Goal: Find specific page/section: Find specific page/section

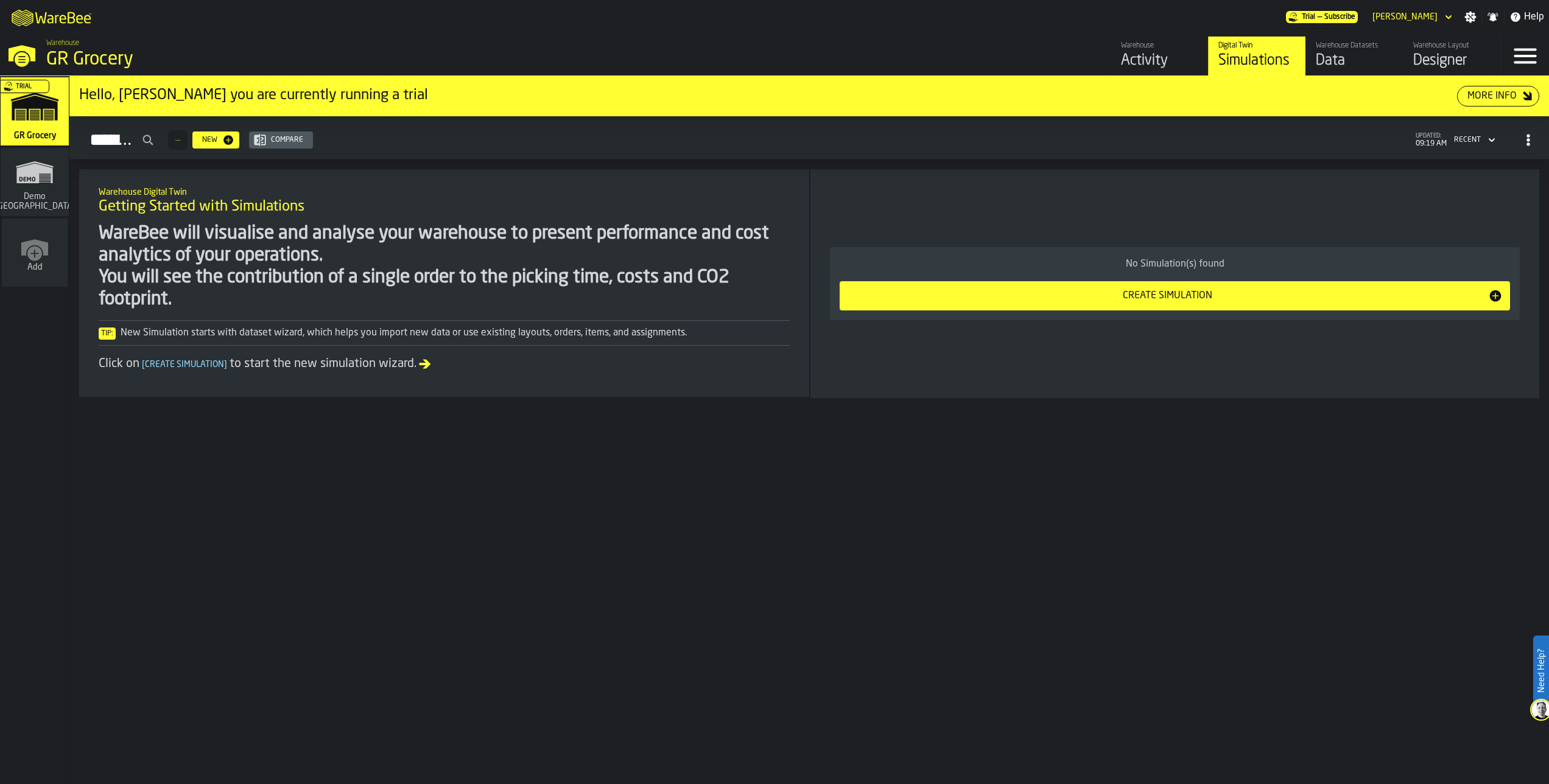
click at [1425, 46] on div "Warehouse Layout" at bounding box center [1452, 46] width 77 height 9
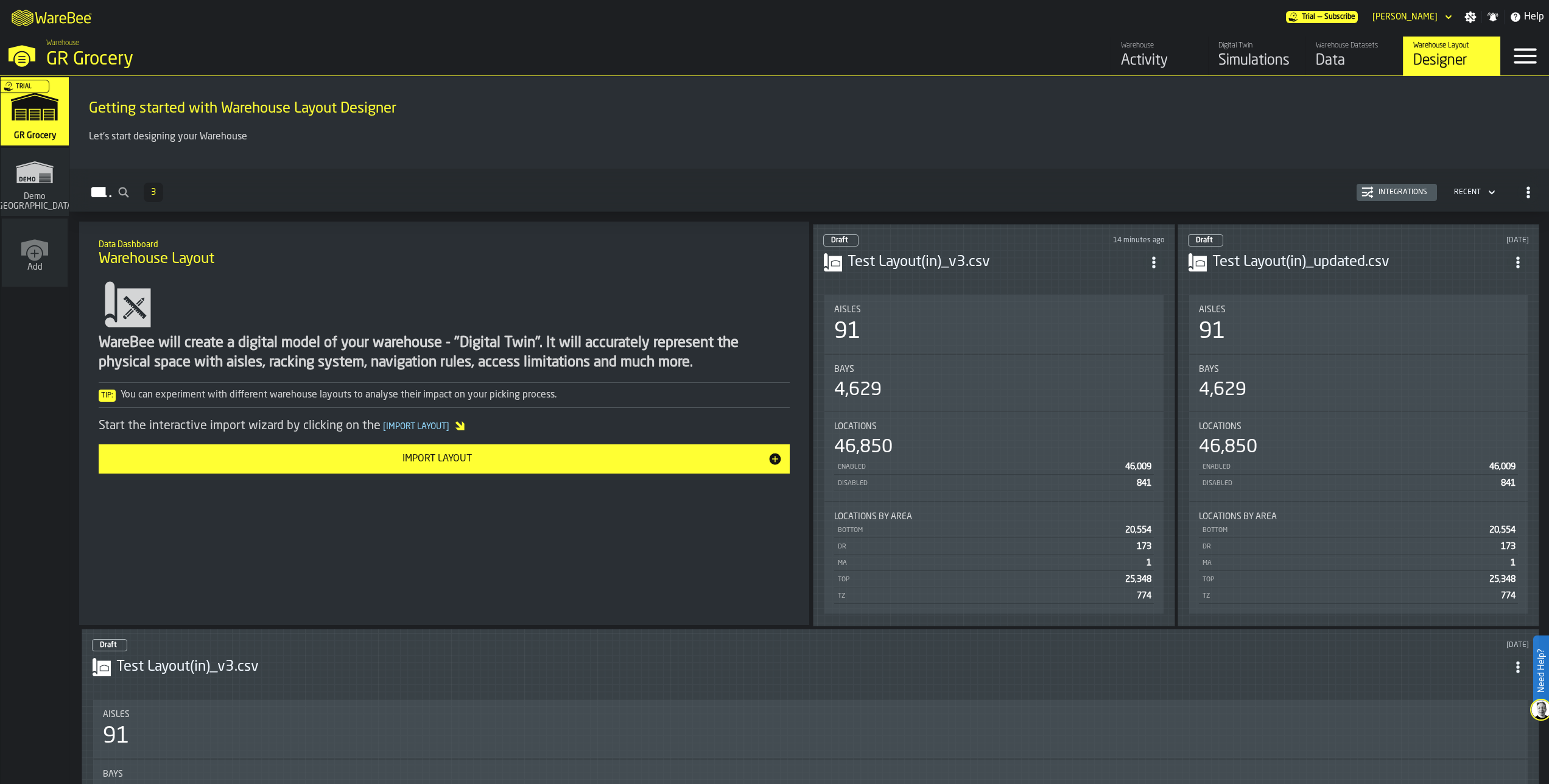
click at [926, 290] on div "Draft 14 minutes ago Test Layout(in)_v3.csv Aisles 91 Bays 4,629 Locations 46,8…" at bounding box center [994, 425] width 362 height 403
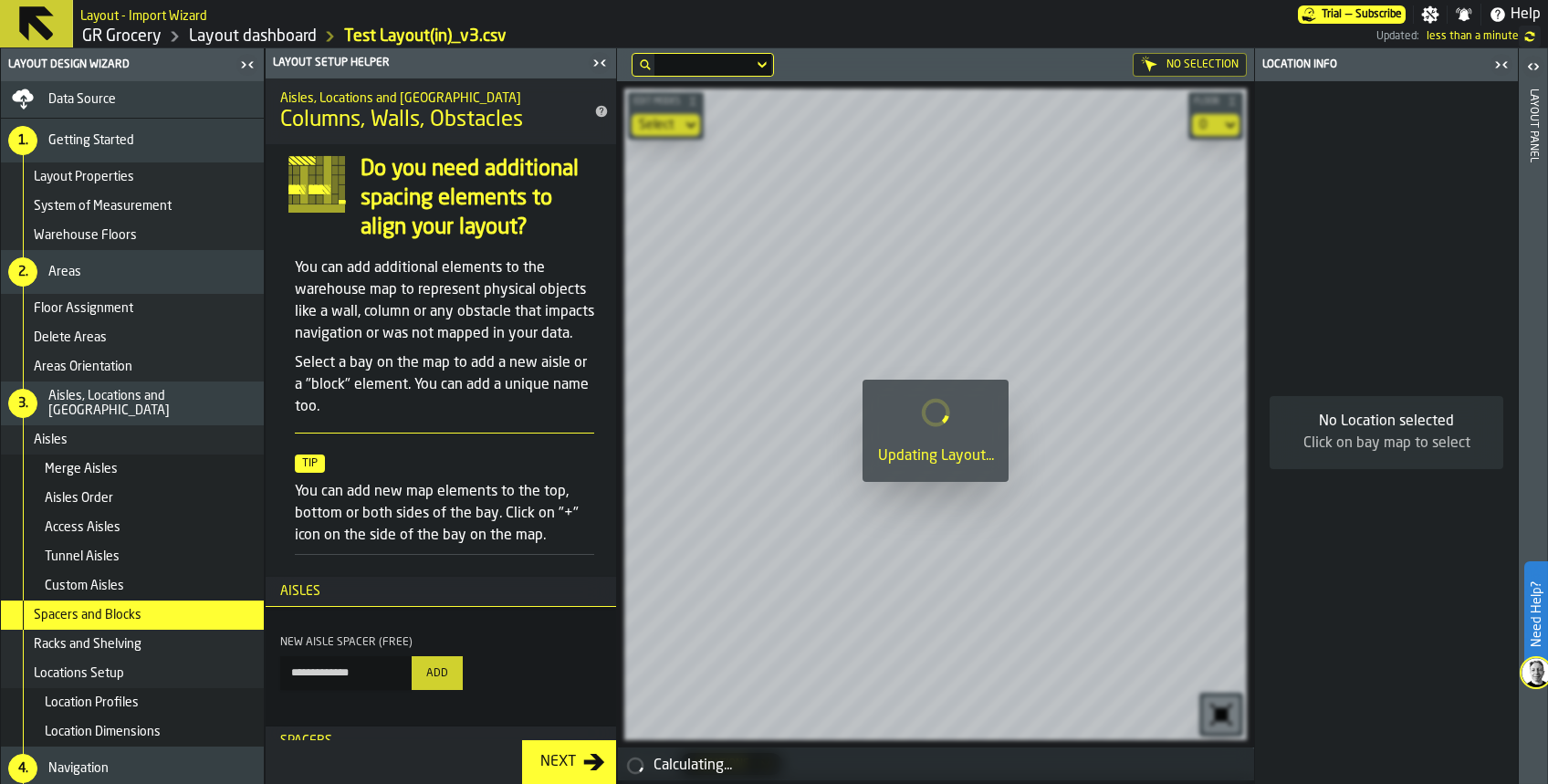
click at [1502, 69] on icon "button-toggle-Close me" at bounding box center [1501, 64] width 22 height 22
